Goal: Transaction & Acquisition: Purchase product/service

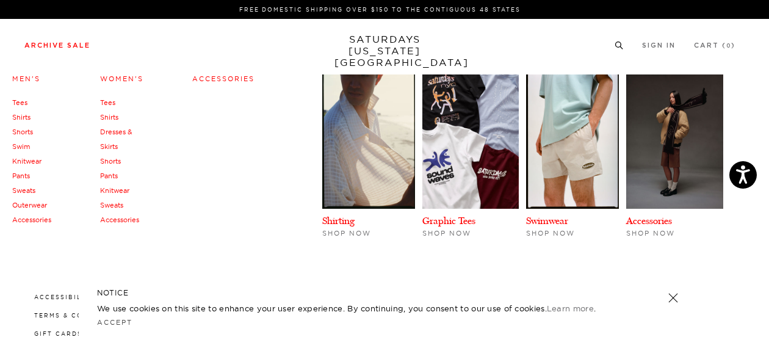
click at [56, 46] on link "Archive Sale" at bounding box center [57, 45] width 66 height 7
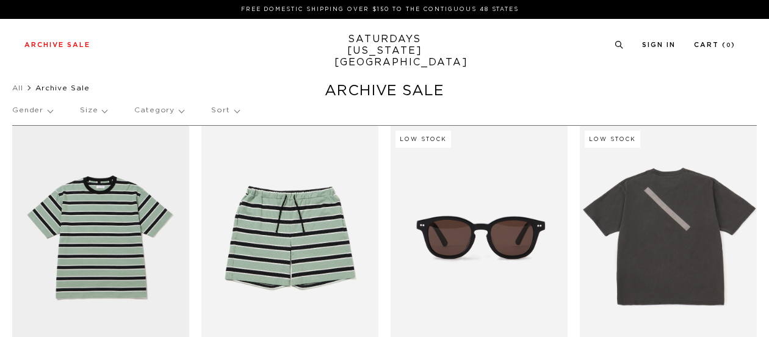
click at [31, 78] on link "Men's" at bounding box center [26, 78] width 28 height 7
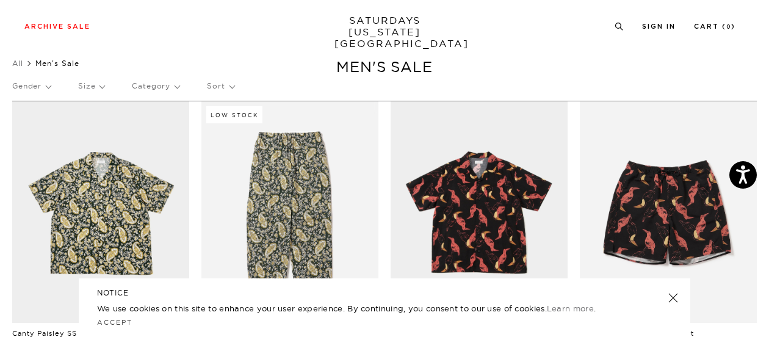
click at [98, 85] on p "Size" at bounding box center [91, 86] width 26 height 28
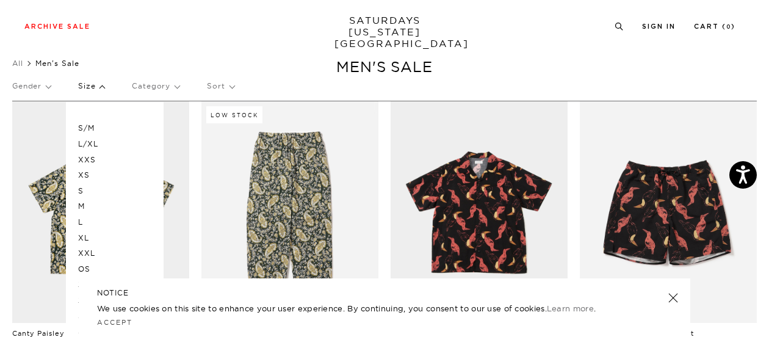
click at [85, 271] on p "OS" at bounding box center [114, 269] width 73 height 16
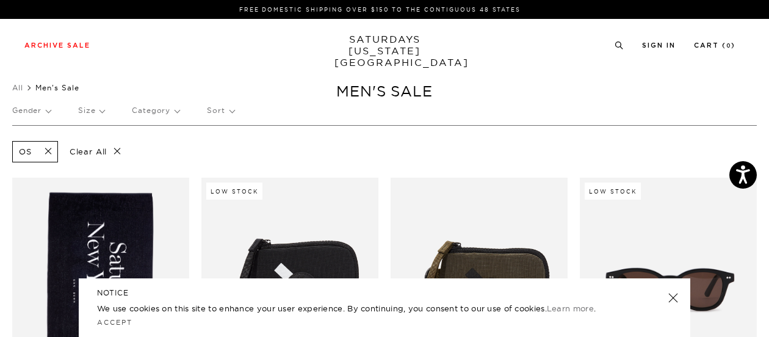
click at [702, 87] on ul "All Men's Sale" at bounding box center [384, 88] width 745 height 12
click at [46, 151] on span at bounding box center [45, 152] width 26 height 12
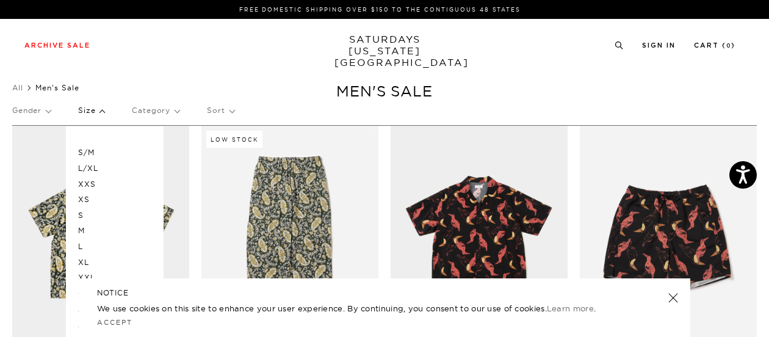
click at [673, 299] on link at bounding box center [673, 297] width 17 height 17
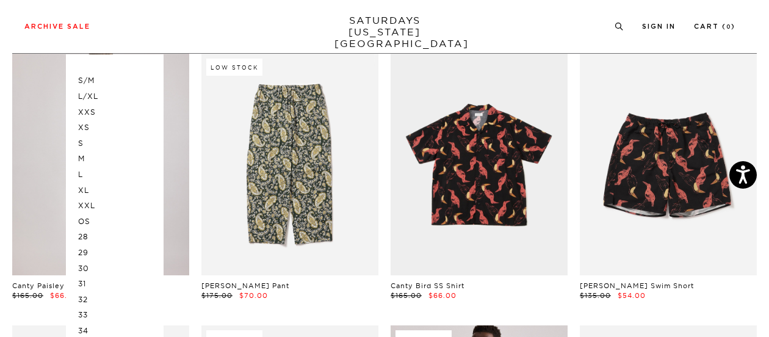
scroll to position [73, 0]
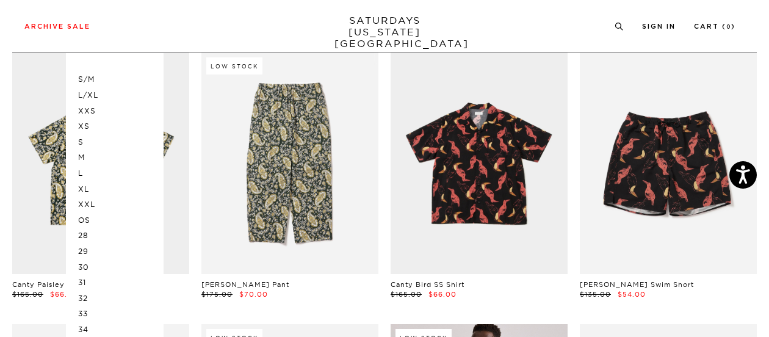
click at [79, 264] on p "30" at bounding box center [114, 267] width 73 height 16
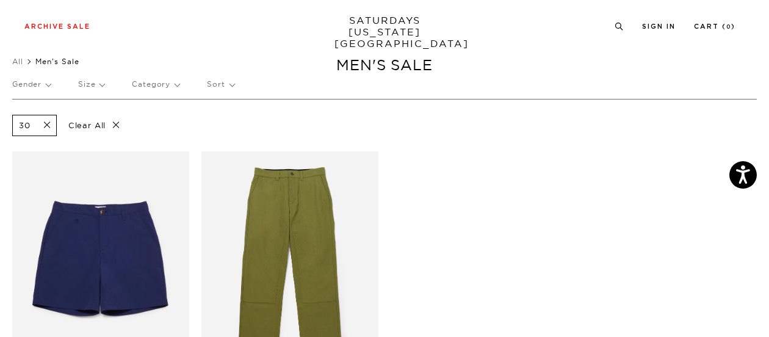
scroll to position [24, 0]
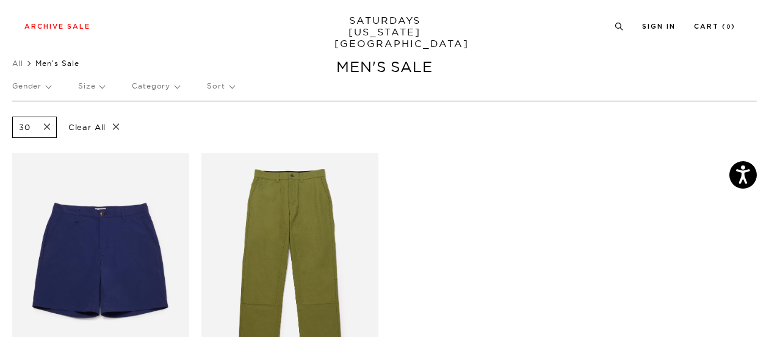
click at [96, 89] on p "Size" at bounding box center [91, 86] width 26 height 28
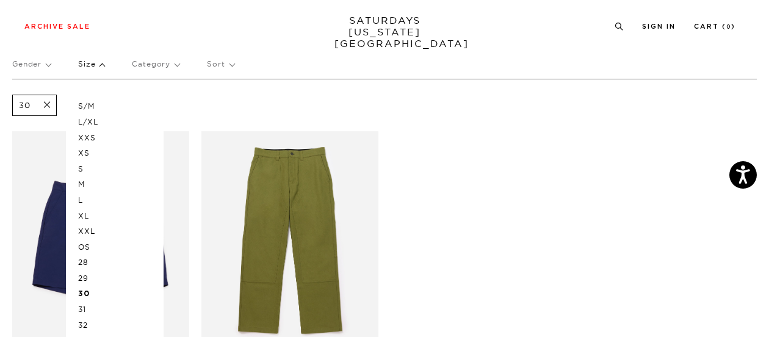
scroll to position [49, 0]
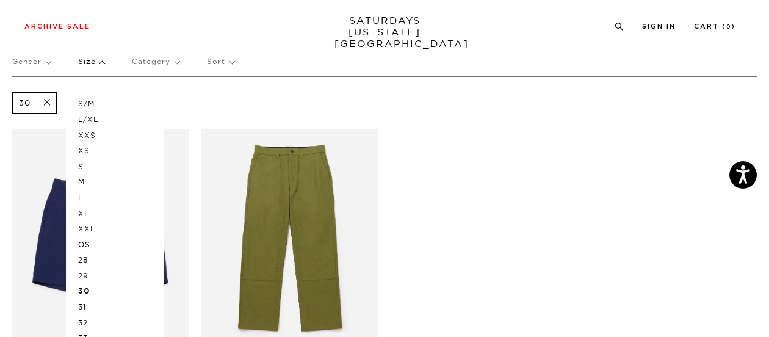
click at [82, 305] on p "31" at bounding box center [114, 307] width 73 height 16
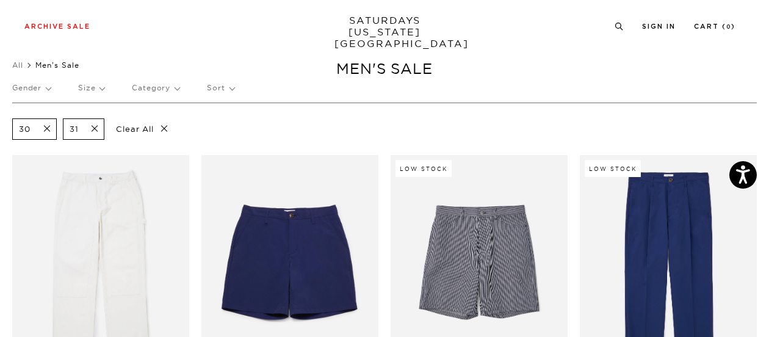
scroll to position [24, 0]
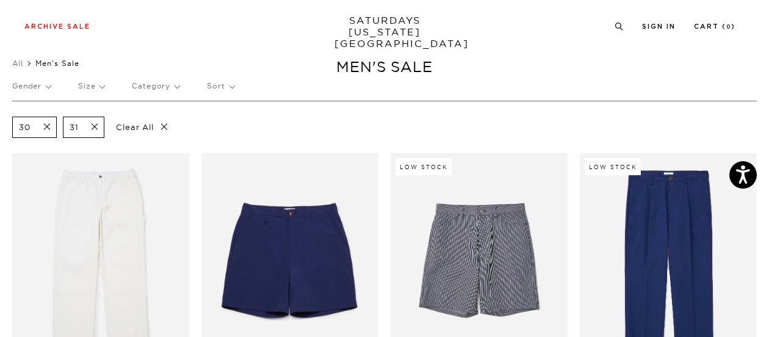
click at [47, 124] on span at bounding box center [44, 127] width 26 height 12
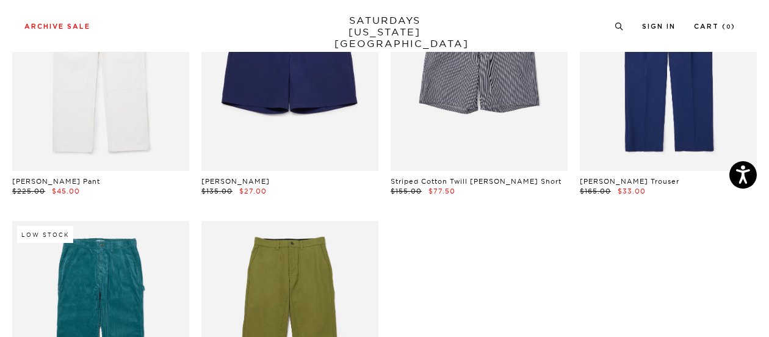
scroll to position [122, 0]
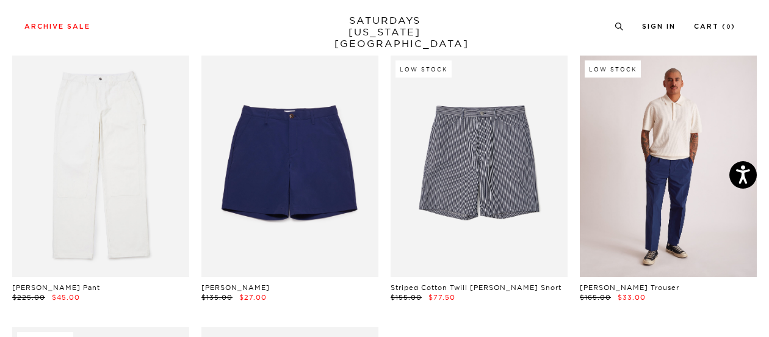
click at [639, 174] on link at bounding box center [668, 167] width 177 height 222
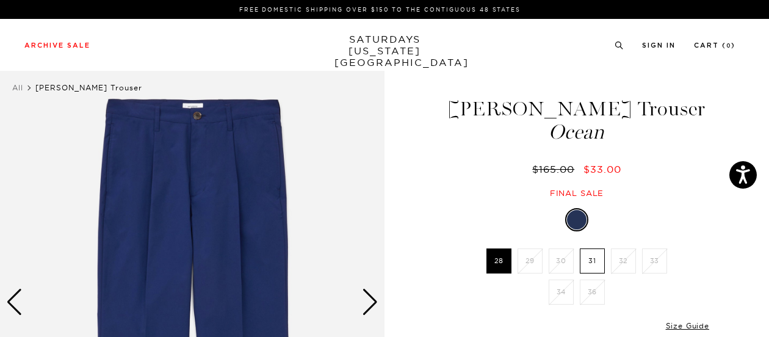
click at [376, 304] on div "Next slide" at bounding box center [370, 302] width 16 height 27
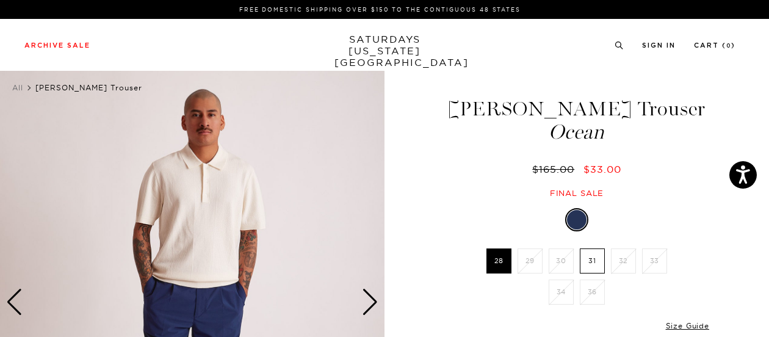
click at [376, 304] on div "Next slide" at bounding box center [370, 302] width 16 height 27
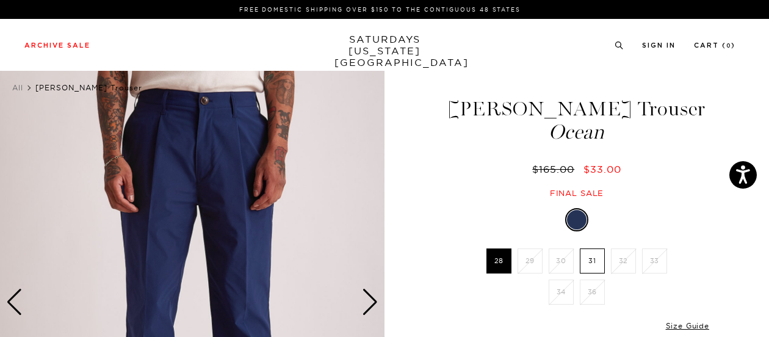
click at [376, 304] on div "Next slide" at bounding box center [370, 302] width 16 height 27
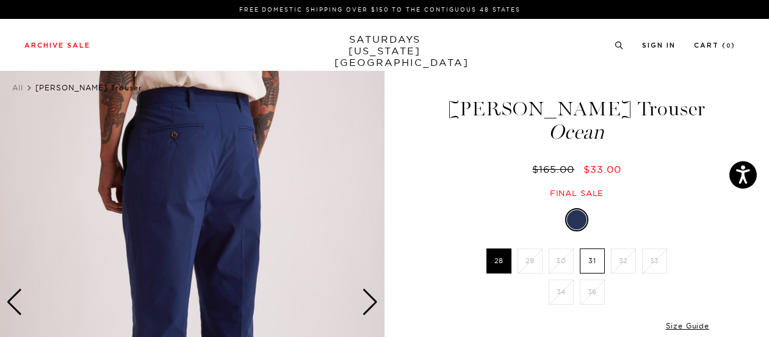
click at [376, 304] on div "Next slide" at bounding box center [370, 302] width 16 height 27
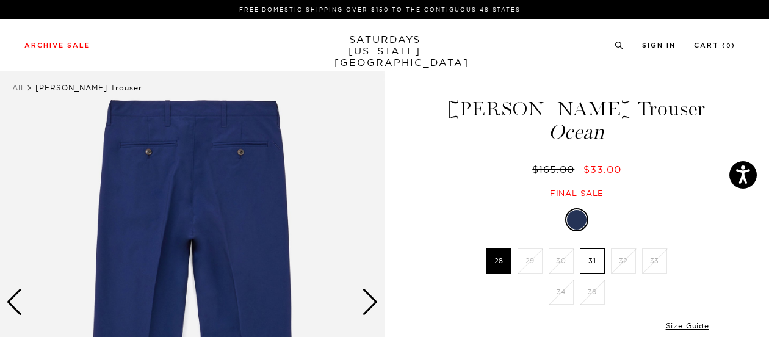
click at [376, 304] on div "Next slide" at bounding box center [370, 302] width 16 height 27
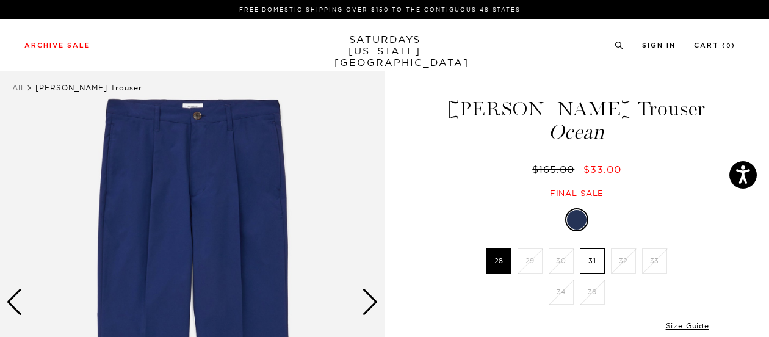
click at [376, 304] on div "Next slide" at bounding box center [370, 302] width 16 height 27
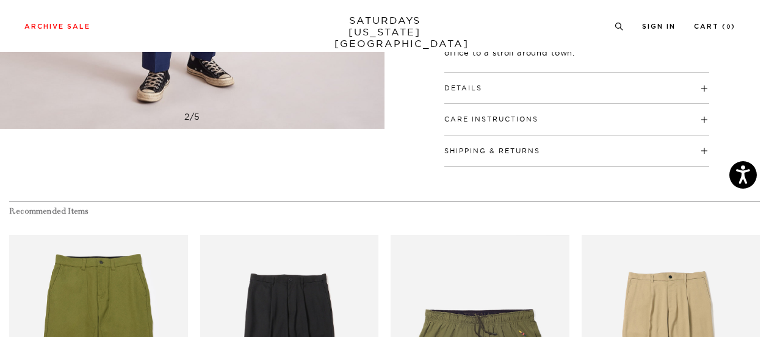
scroll to position [415, 0]
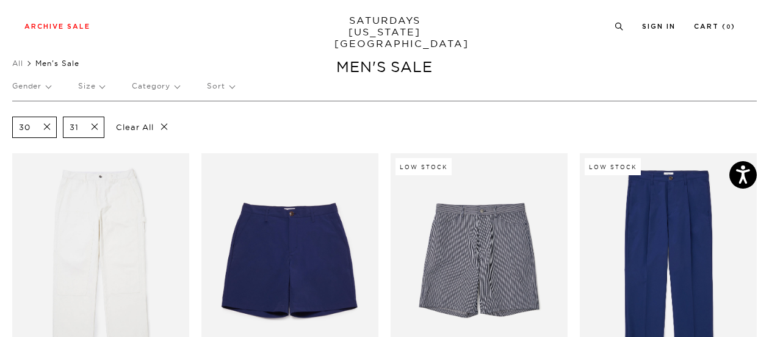
click at [96, 125] on span at bounding box center [91, 127] width 26 height 12
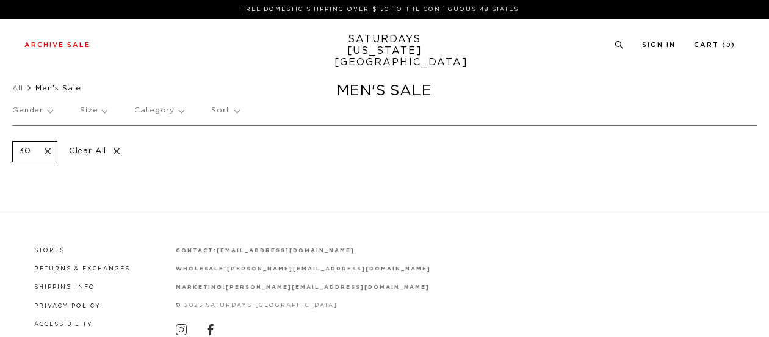
click at [43, 126] on div "30 Clear All" at bounding box center [384, 151] width 745 height 52
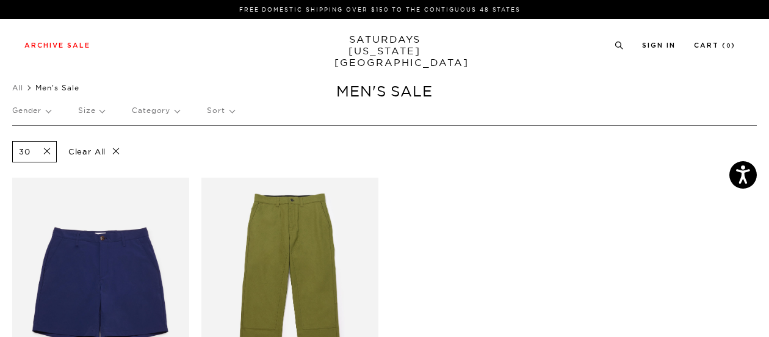
click at [44, 153] on span at bounding box center [44, 152] width 26 height 12
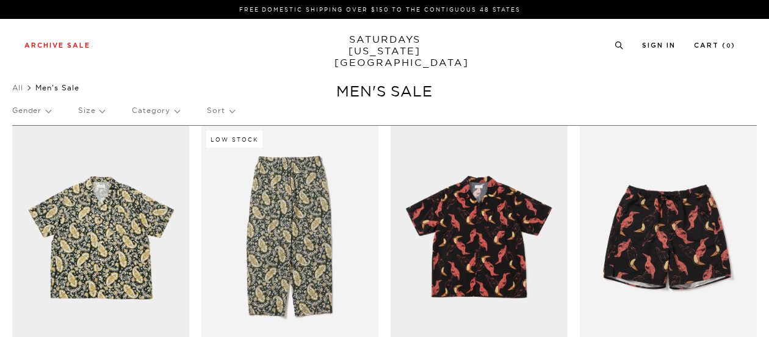
click at [98, 112] on p "Size" at bounding box center [91, 110] width 26 height 28
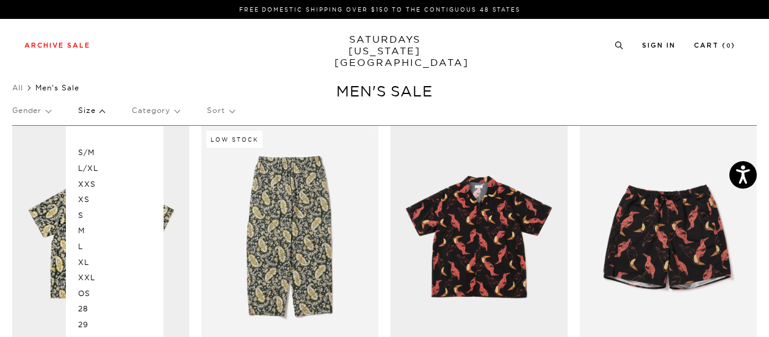
click at [88, 229] on p "M" at bounding box center [114, 231] width 73 height 16
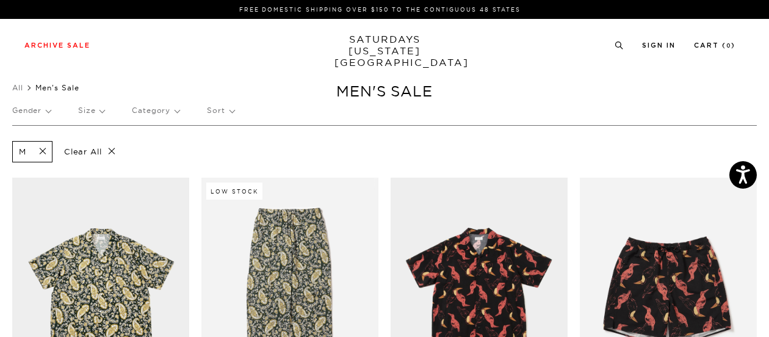
click at [676, 87] on ul "All Men's Sale" at bounding box center [384, 88] width 745 height 12
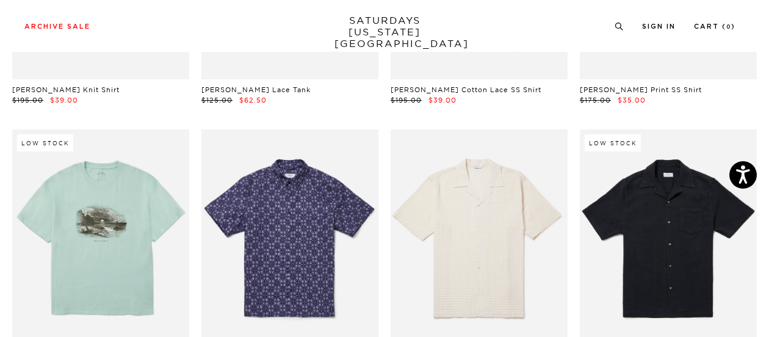
scroll to position [1465, 0]
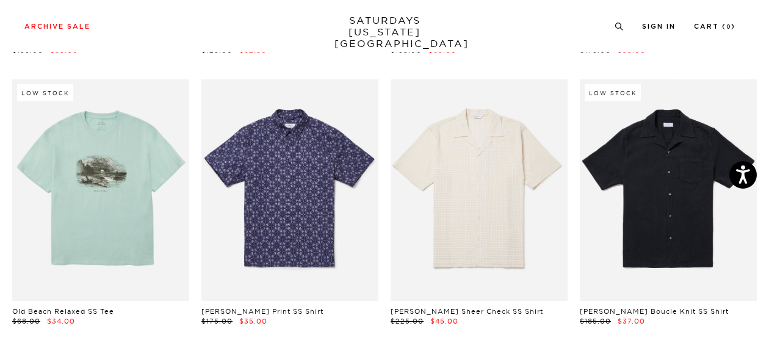
click at [762, 43] on div "Archive Sale Men's Tees Shirts Shorts Swim Knitwear Pants Sweats Women's" at bounding box center [384, 26] width 769 height 52
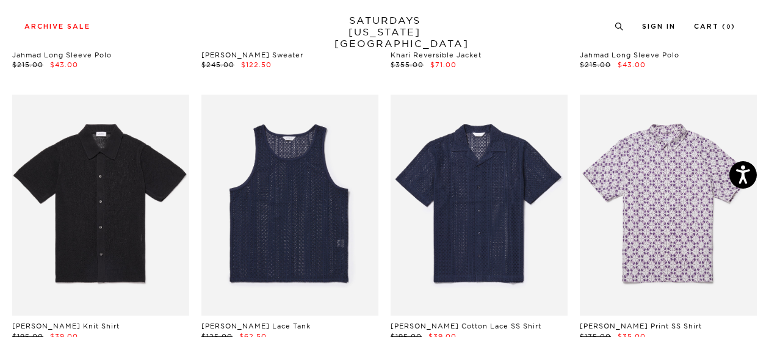
scroll to position [1172, 0]
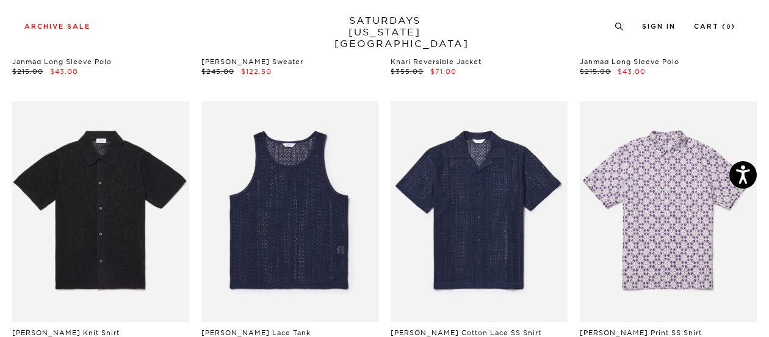
click at [762, 43] on div "Archive Sale Men's Tees Shirts Shorts Swim Knitwear Pants Sweats Women's" at bounding box center [384, 26] width 769 height 52
